Goal: Find specific fact: Find specific fact

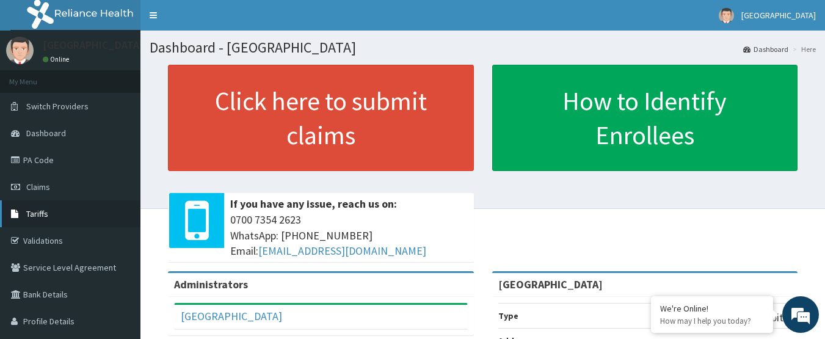
click at [56, 214] on link "Tariffs" at bounding box center [70, 213] width 140 height 27
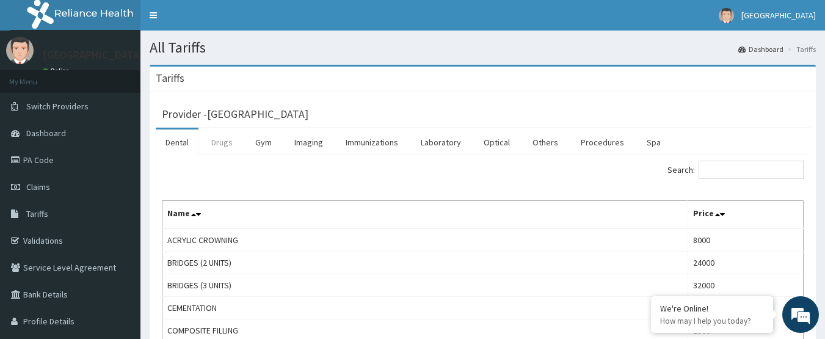
click at [220, 146] on link "Drugs" at bounding box center [221, 142] width 41 height 26
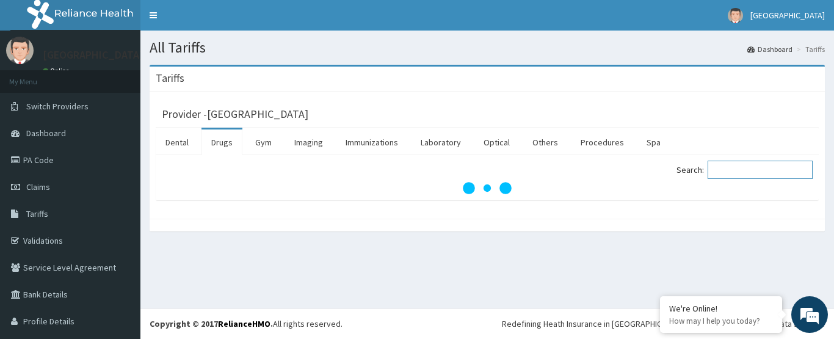
click at [740, 171] on input "Search:" at bounding box center [759, 170] width 105 height 18
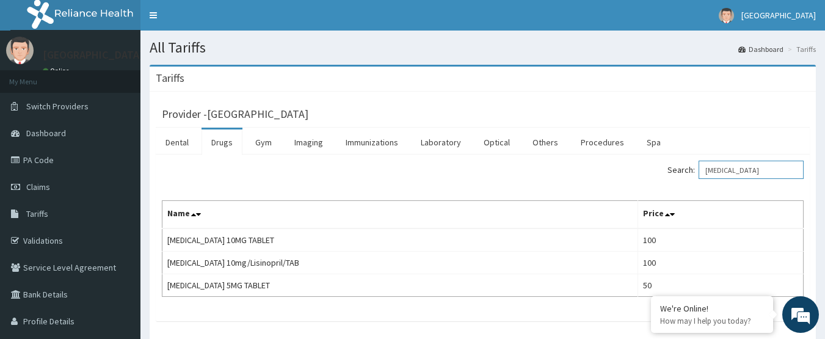
type input "[MEDICAL_DATA]"
